Goal: Feedback & Contribution: Leave review/rating

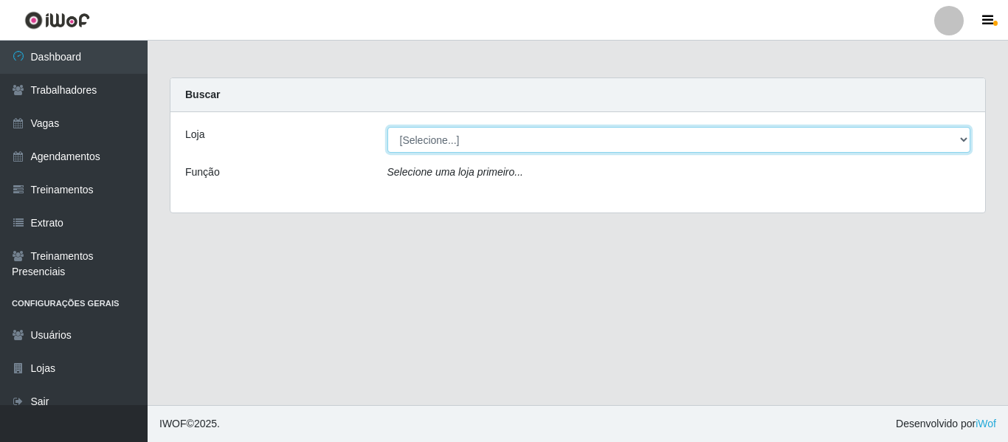
click at [449, 141] on select "[Selecione...] Mister Burg" at bounding box center [679, 140] width 584 height 26
select select "535"
click at [387, 127] on select "[Selecione...] Mister Burg" at bounding box center [679, 140] width 584 height 26
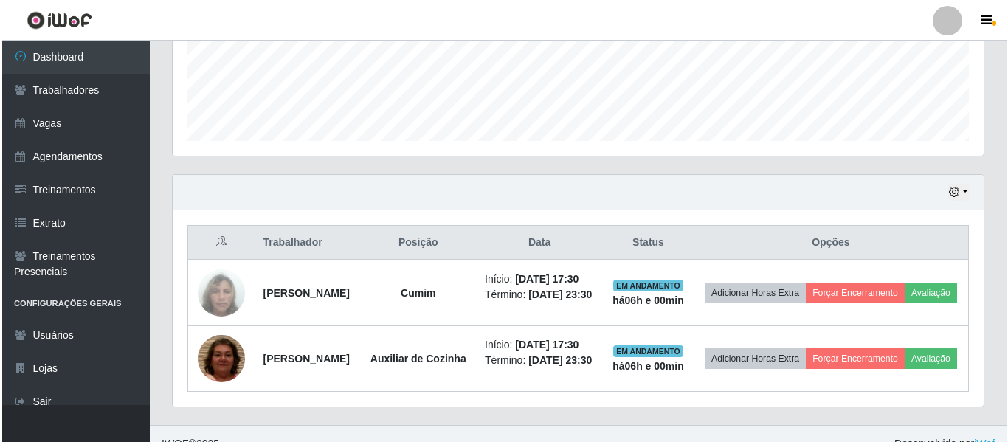
scroll to position [460, 0]
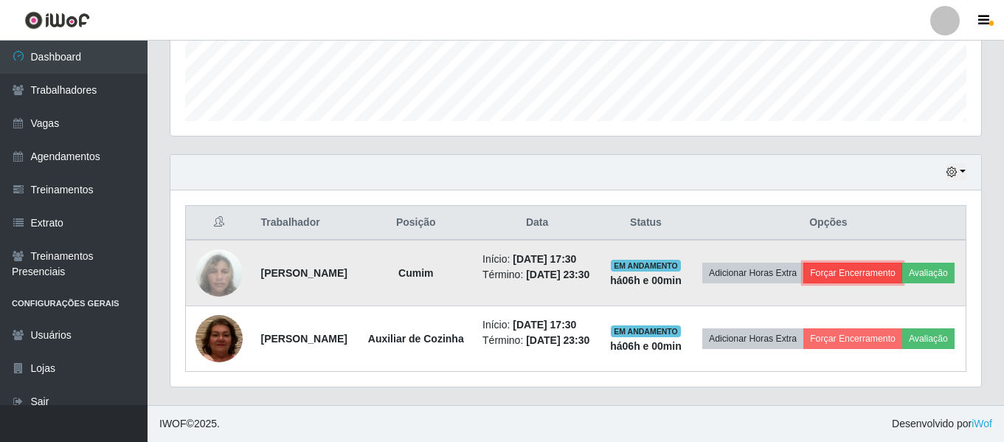
click at [902, 263] on button "Forçar Encerramento" at bounding box center [853, 273] width 99 height 21
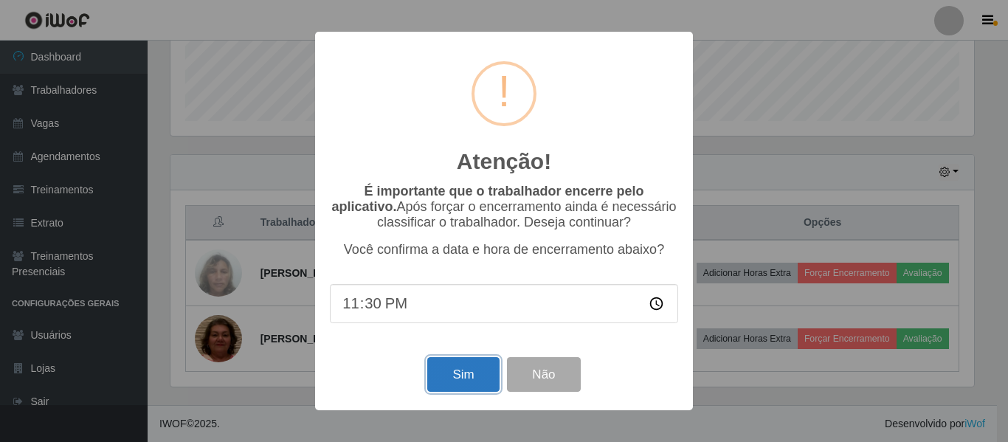
click at [450, 365] on button "Sim" at bounding box center [463, 374] width 72 height 35
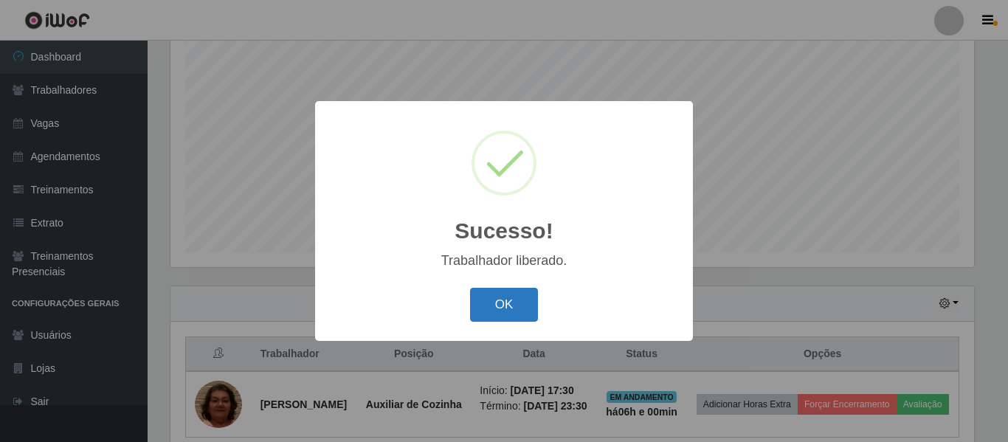
click at [491, 297] on button "OK" at bounding box center [504, 305] width 69 height 35
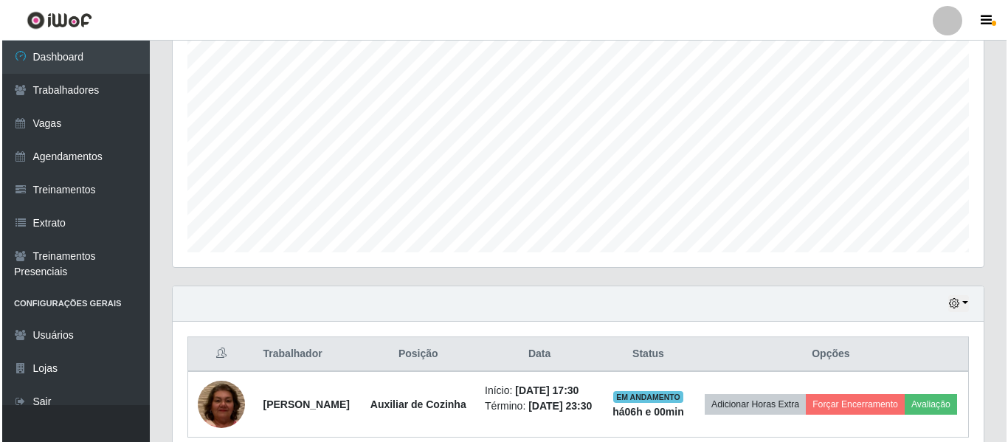
scroll to position [306, 811]
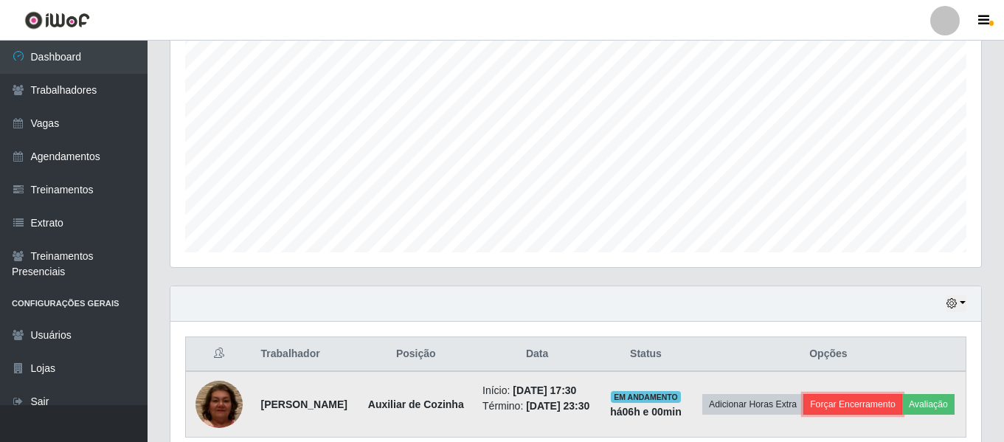
click at [878, 398] on button "Forçar Encerramento" at bounding box center [853, 404] width 99 height 21
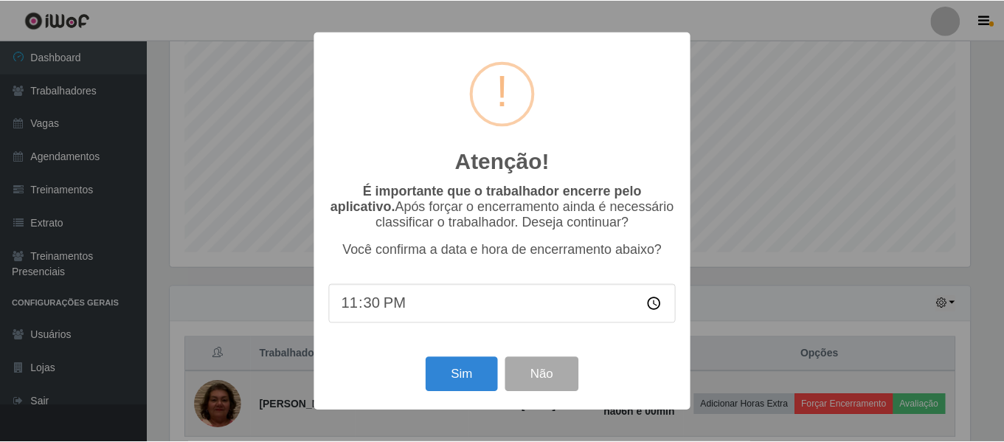
scroll to position [306, 804]
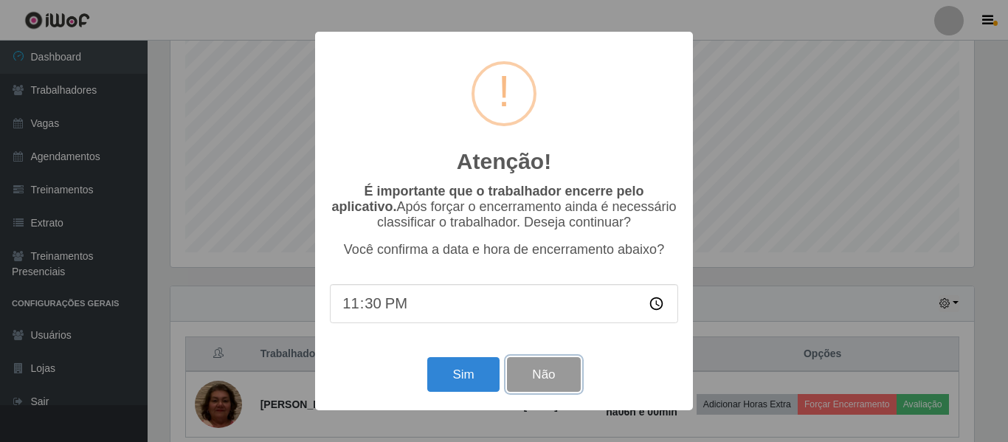
click at [528, 370] on button "Não" at bounding box center [543, 374] width 73 height 35
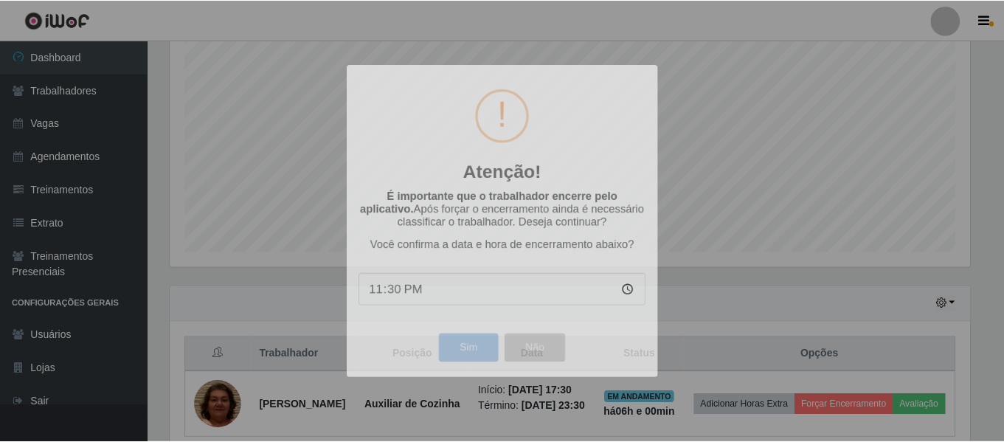
scroll to position [306, 811]
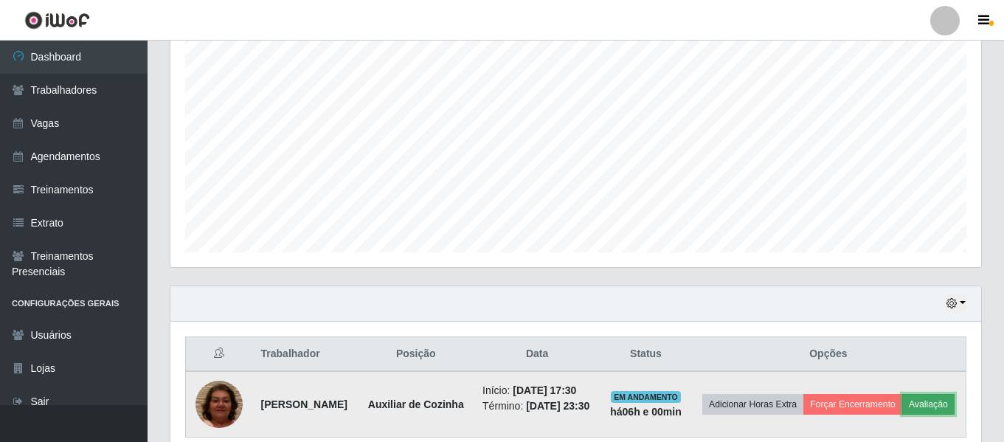
click at [902, 415] on button "Avaliação" at bounding box center [928, 404] width 52 height 21
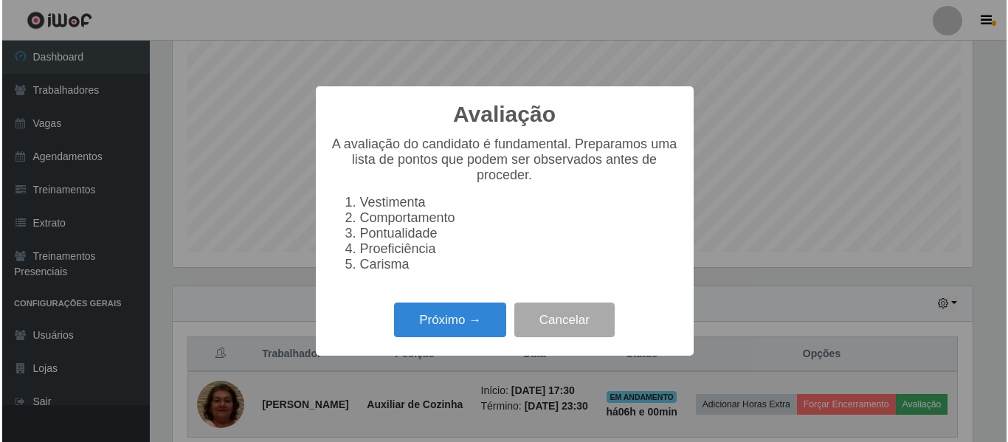
scroll to position [306, 804]
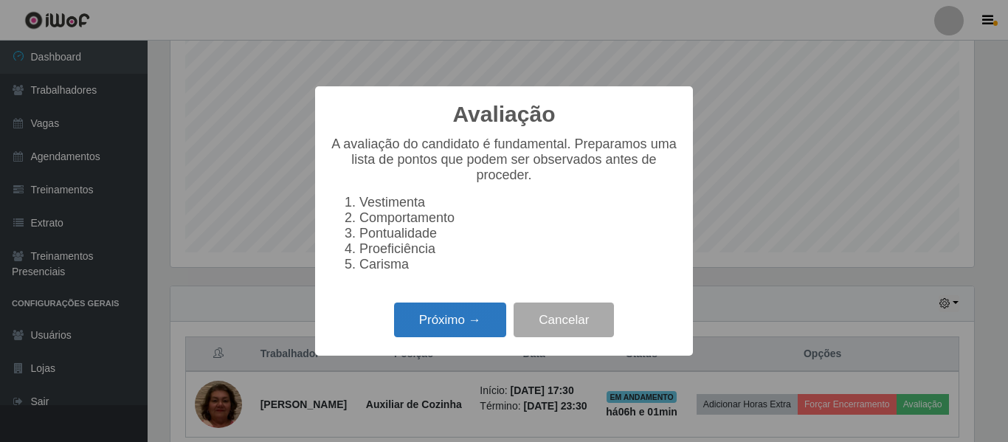
click at [476, 317] on button "Próximo →" at bounding box center [450, 320] width 112 height 35
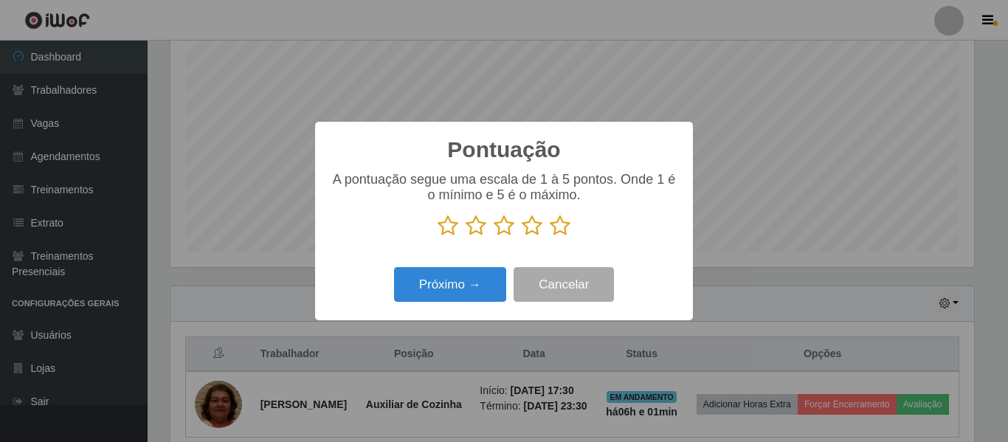
click at [559, 232] on icon at bounding box center [560, 226] width 21 height 22
click at [550, 237] on input "radio" at bounding box center [550, 237] width 0 height 0
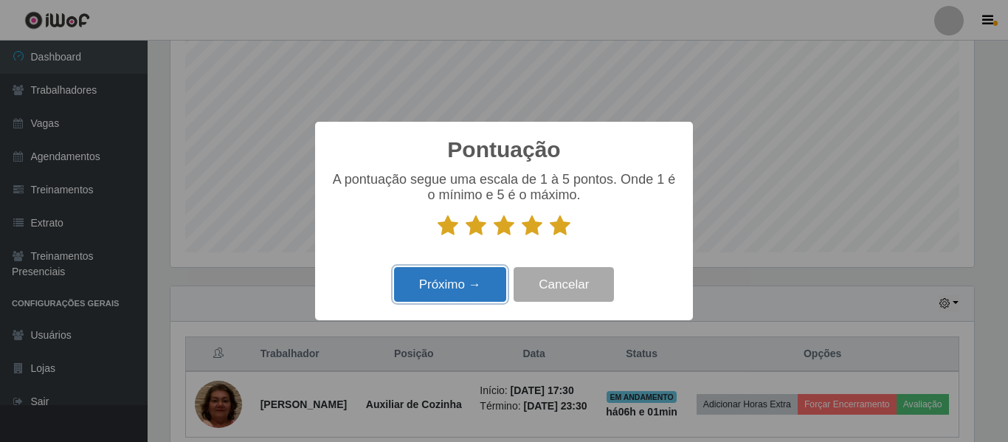
click at [474, 294] on button "Próximo →" at bounding box center [450, 284] width 112 height 35
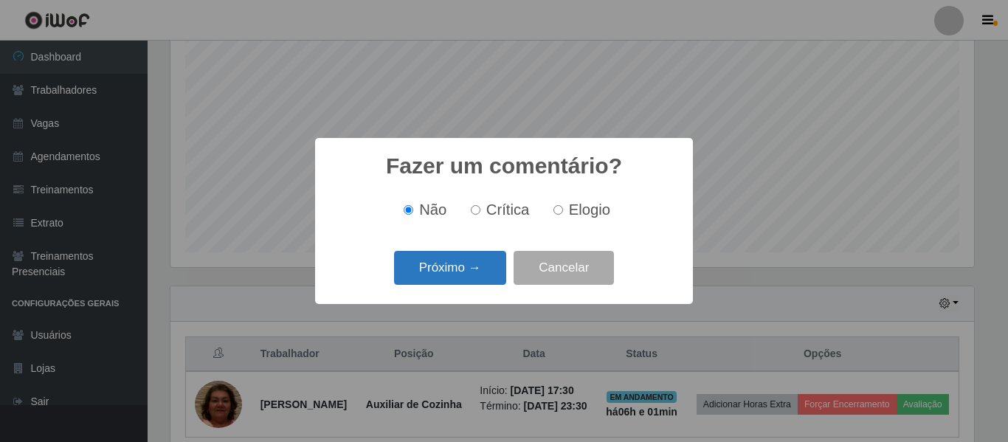
click at [457, 278] on button "Próximo →" at bounding box center [450, 268] width 112 height 35
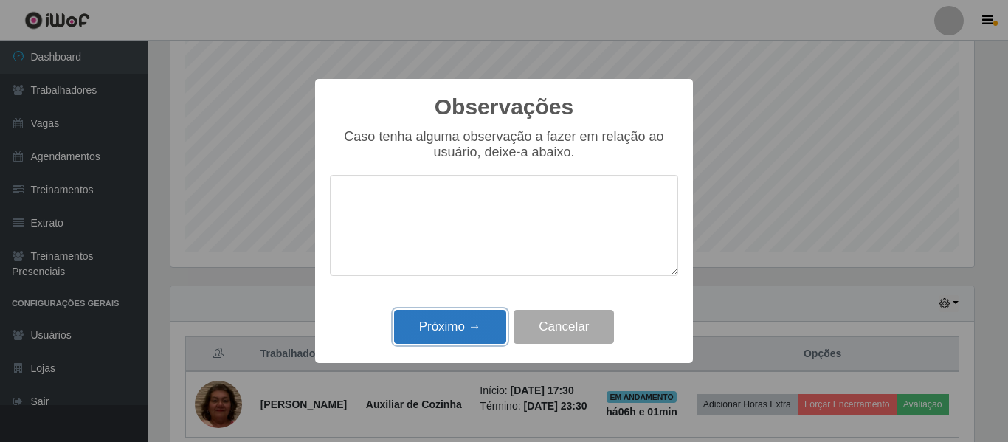
click at [443, 327] on button "Próximo →" at bounding box center [450, 327] width 112 height 35
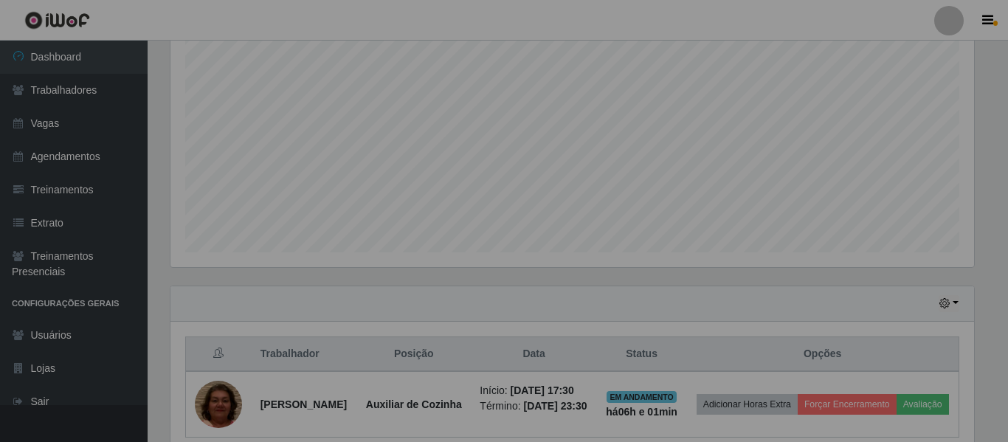
scroll to position [306, 811]
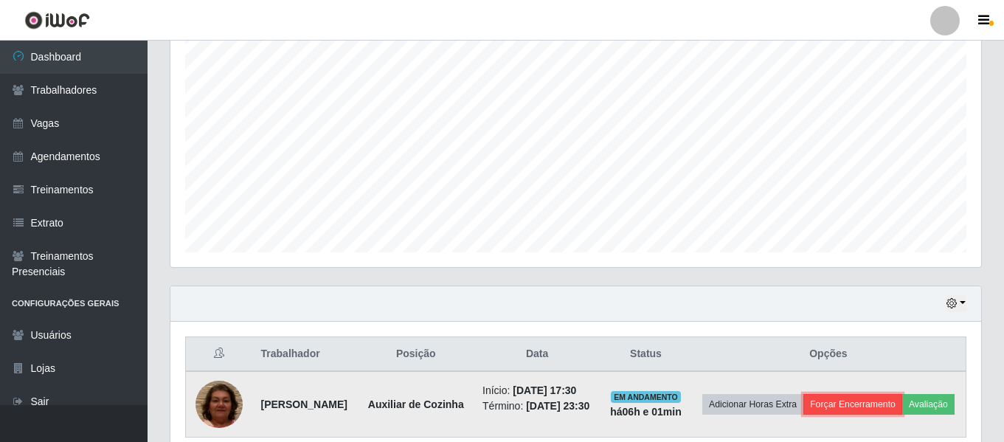
click at [882, 394] on button "Forçar Encerramento" at bounding box center [853, 404] width 99 height 21
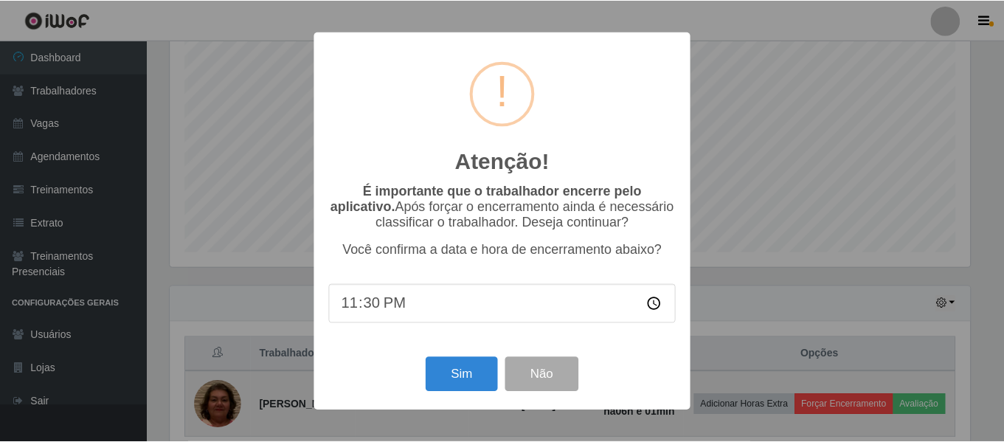
scroll to position [306, 804]
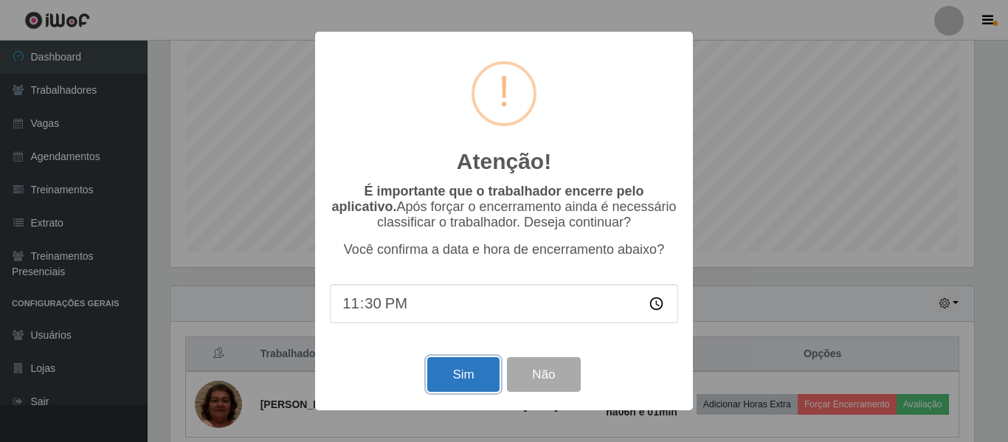
click at [442, 374] on button "Sim" at bounding box center [463, 374] width 72 height 35
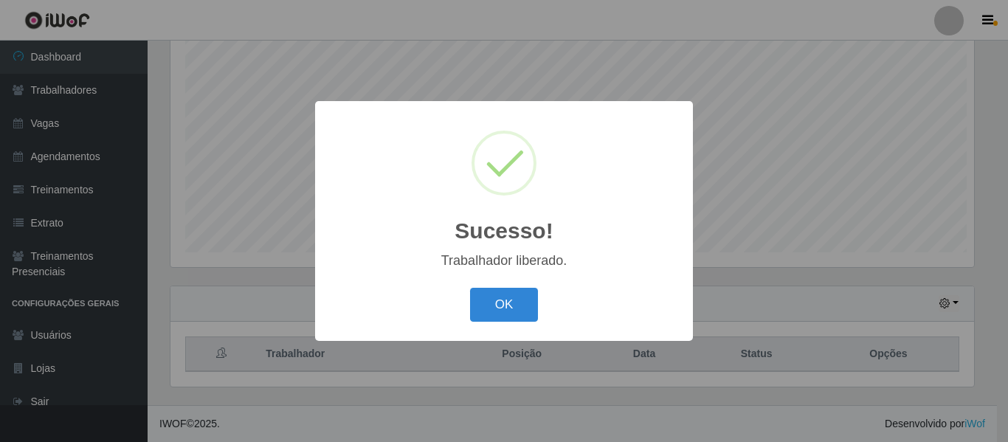
scroll to position [0, 0]
